Goal: Transaction & Acquisition: Purchase product/service

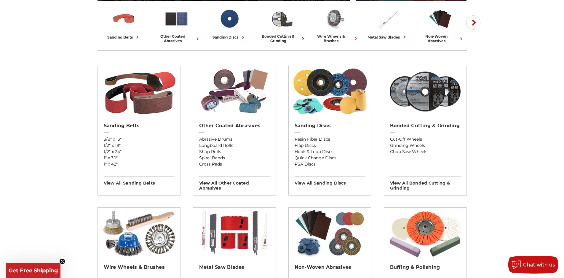
scroll to position [178, 0]
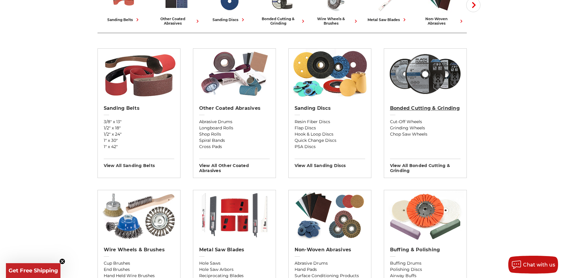
click at [409, 111] on h2 "Bonded Cutting & Grinding" at bounding box center [425, 108] width 71 height 6
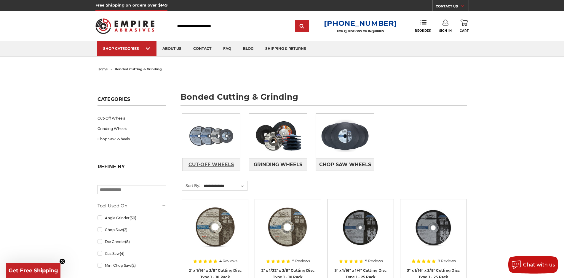
click at [229, 165] on span "Cut-Off Wheels" at bounding box center [211, 165] width 45 height 10
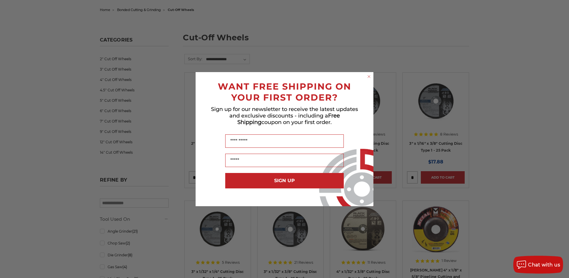
click at [369, 77] on icon "Close dialog" at bounding box center [369, 76] width 2 height 2
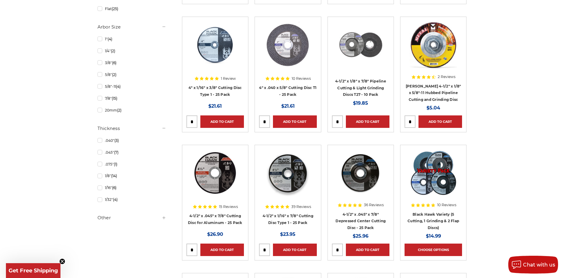
scroll to position [415, 0]
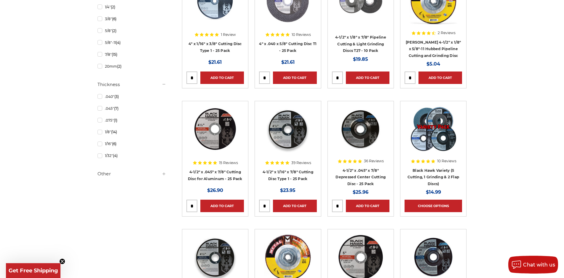
click at [159, 173] on h5 "Other" at bounding box center [132, 173] width 69 height 7
click at [158, 173] on h5 "Other" at bounding box center [132, 173] width 69 height 7
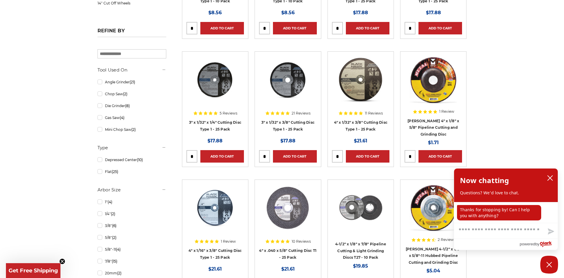
scroll to position [208, 0]
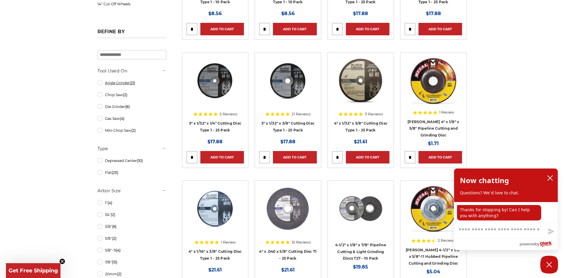
click at [117, 80] on link "Angle Grinder (21)" at bounding box center [132, 83] width 69 height 10
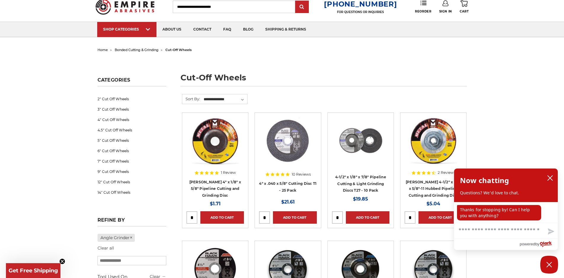
scroll to position [30, 0]
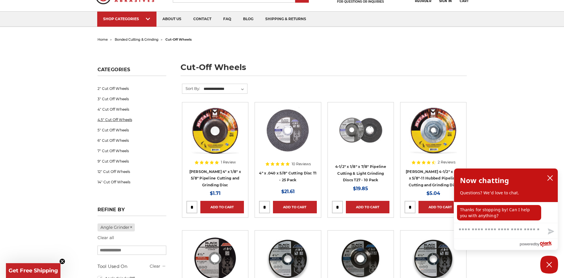
click at [117, 117] on link "4.5" Cut Off Wheels" at bounding box center [132, 119] width 69 height 10
